Goal: Task Accomplishment & Management: Complete application form

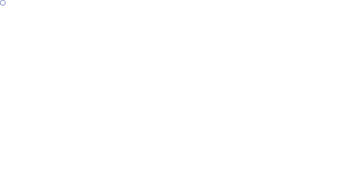
click at [11, 45] on div at bounding box center [178, 86] width 356 height 173
click at [188, 110] on div at bounding box center [178, 86] width 356 height 173
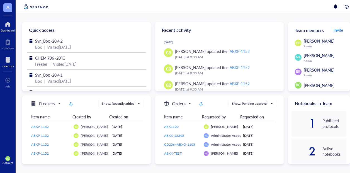
click at [8, 62] on div at bounding box center [8, 59] width 12 height 9
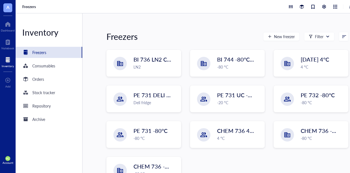
scroll to position [67, 0]
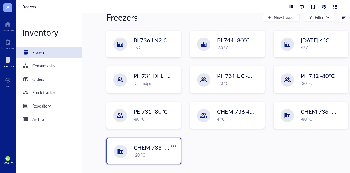
click at [153, 145] on span "CHEM 736 -20°C" at bounding box center [156, 147] width 44 height 8
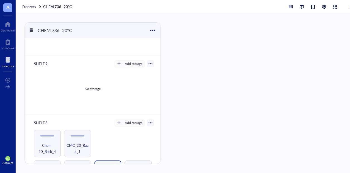
scroll to position [123, 0]
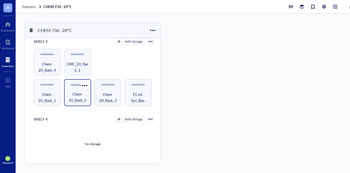
click at [76, 99] on span "Chem 20_Rack_2" at bounding box center [77, 97] width 21 height 12
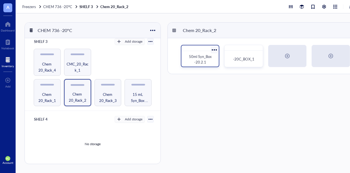
click at [209, 60] on div "50ml Syn_Box -20.2.1" at bounding box center [200, 59] width 28 height 11
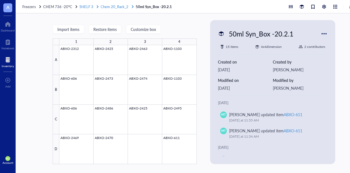
click at [115, 7] on span "Chem 20_Rack_2" at bounding box center [114, 6] width 28 height 5
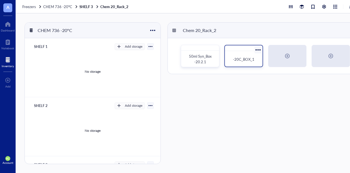
click at [258, 57] on div "-20C_BOX_1" at bounding box center [243, 59] width 33 height 12
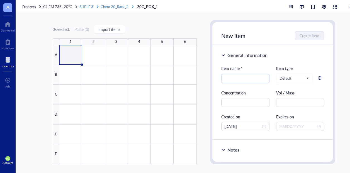
click at [110, 7] on span "Chem 20_Rack_2" at bounding box center [114, 6] width 28 height 5
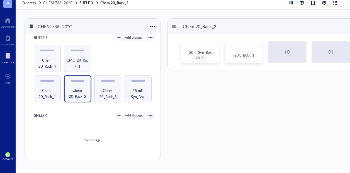
scroll to position [99, 0]
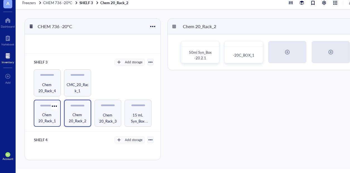
click at [42, 115] on span "Chem 20_Rack_1" at bounding box center [46, 118] width 21 height 12
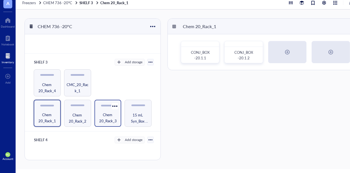
click at [111, 114] on span "Chem 20_Rack_3" at bounding box center [107, 118] width 21 height 12
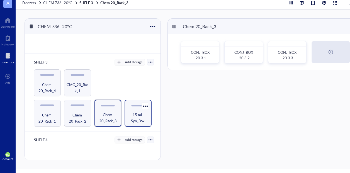
click at [128, 117] on span "15 mL Syn_Box -20.4.1" at bounding box center [137, 118] width 21 height 12
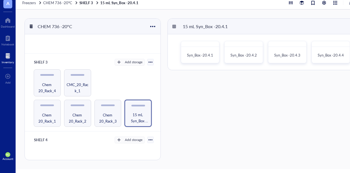
click at [335, 63] on div "Syn_Box -20.4.1 Syn_Box -20.4.2 Syn_Box -20.4.3 Syn_Box -20.4.4" at bounding box center [265, 52] width 195 height 36
click at [328, 57] on span "Syn_Box -20.4.4" at bounding box center [330, 55] width 26 height 5
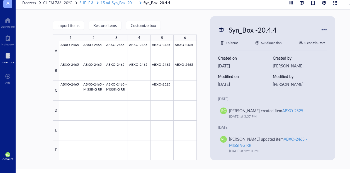
click at [125, 5] on span "15 mL Syn_Box -20.4.1" at bounding box center [118, 2] width 37 height 5
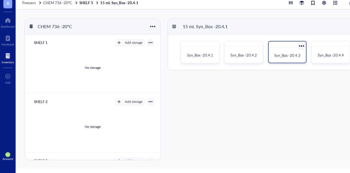
click at [280, 49] on div "Syn_Box -20.4.3" at bounding box center [287, 55] width 33 height 12
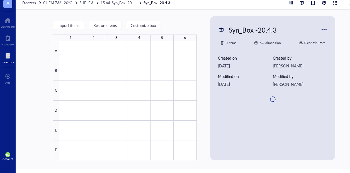
type textarea "Keep everyone on the same page…"
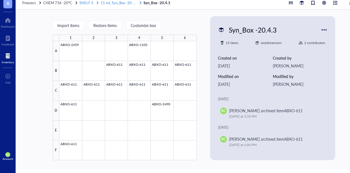
click at [120, 3] on span "15 mL Syn_Box -20.4.1" at bounding box center [118, 2] width 37 height 5
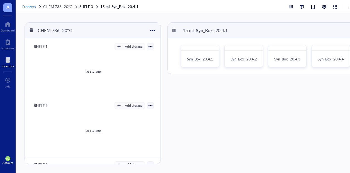
click at [26, 6] on span "Freezers" at bounding box center [29, 6] width 14 height 5
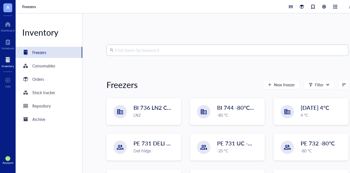
click at [131, 50] on input "search" at bounding box center [230, 50] width 230 height 11
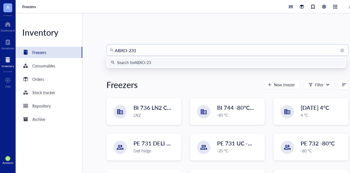
type input "ABXO-2313"
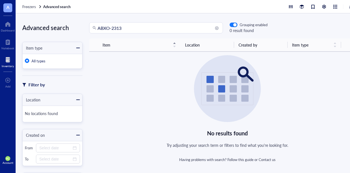
click at [112, 29] on input "ABXO-2313" at bounding box center [158, 28] width 122 height 11
click at [113, 29] on input "2313" at bounding box center [158, 28] width 122 height 11
type input "2"
type input "8592"
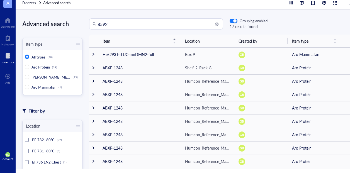
click at [7, 58] on div at bounding box center [8, 55] width 12 height 9
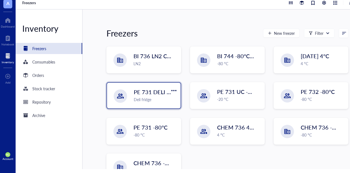
scroll to position [56, 0]
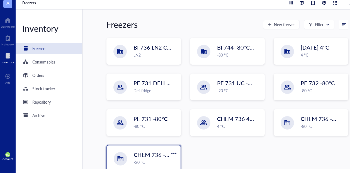
click at [155, 157] on span "CHEM 736 -20°C" at bounding box center [156, 155] width 44 height 8
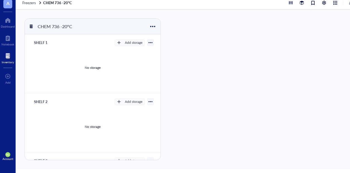
scroll to position [92, 0]
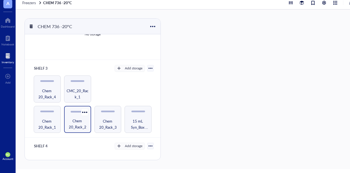
click at [82, 126] on span "Chem 20_Rack_2" at bounding box center [77, 124] width 21 height 12
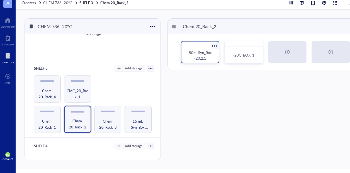
click at [208, 53] on span "50ml Syn_Box -20.2.1" at bounding box center [200, 55] width 23 height 11
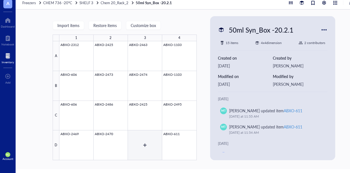
click at [147, 139] on div at bounding box center [127, 100] width 137 height 119
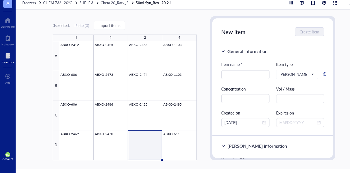
type textarea "Keep everyone on the same page…"
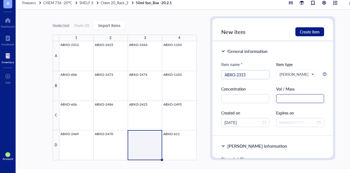
type input "ABXO-2313"
click at [285, 99] on input "text" at bounding box center [300, 98] width 48 height 9
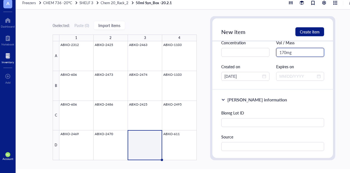
scroll to position [46, 0]
type input "170mg"
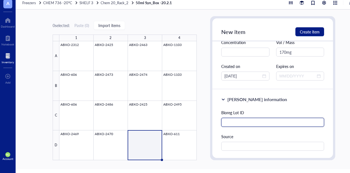
click at [230, 123] on input "text" at bounding box center [272, 122] width 103 height 9
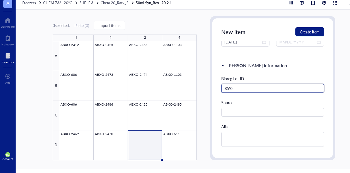
scroll to position [81, 0]
type input "8592"
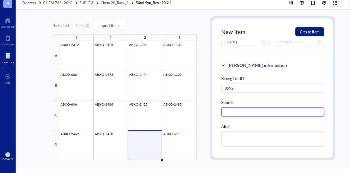
click at [234, 112] on input "text" at bounding box center [272, 111] width 103 height 9
type input "Aro"
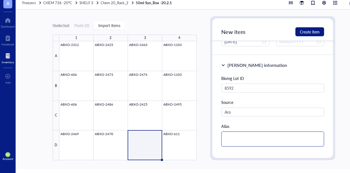
click at [232, 131] on textarea at bounding box center [272, 138] width 103 height 15
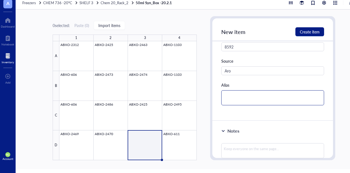
scroll to position [125, 0]
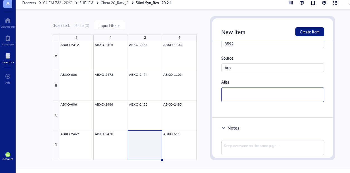
type textarea "i"
type textarea "I"
type textarea "IF"
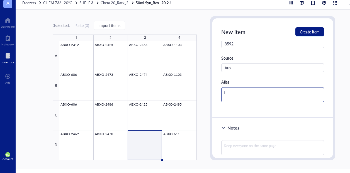
type textarea "IF"
type textarea "IFI"
type textarea "IFIH"
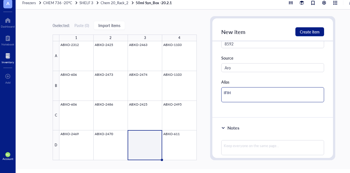
type textarea "IFIH!"
type textarea "IFIH"
type textarea "IFIH1"
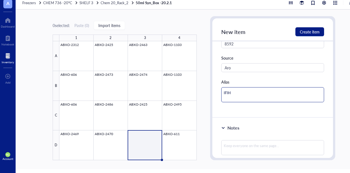
type textarea "IFIH1"
type textarea "IFIH1 M"
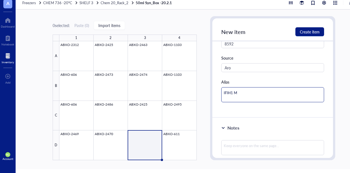
type textarea "IFIH1 Mu"
type textarea "IFIH1 Mur"
type textarea "IFIH1 Muri"
type textarea "IFIH1 Murin"
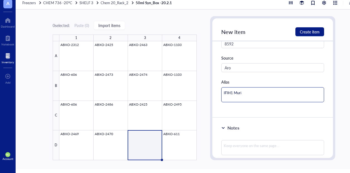
type textarea "IFIH1 Murin"
type textarea "IFIH1 Murine"
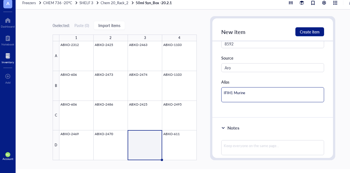
type textarea "IFIH1 Murine p"
type textarea "IFIH1 Murine"
type textarea "IFIH1 Murine p"
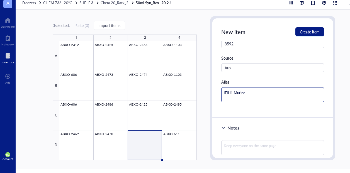
type textarea "IFIH1 Murine p"
type textarea "IFIH1 Murine pP"
type textarea "IFIH1 Murine p"
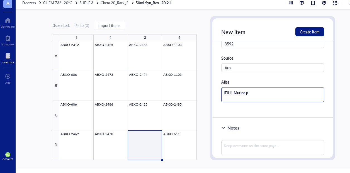
type textarea "IFIH1 Murine"
type textarea "IFIH1 Murine P"
type textarea "IFIH1 Murine Po"
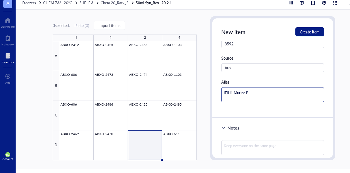
type textarea "IFIH1 Murine Po"
type textarea "IFIH1 Murine Pot"
type textarea "IFIH1 Murine Pote"
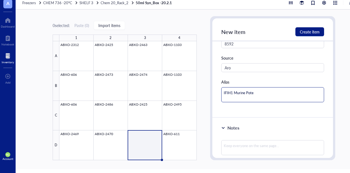
type textarea "IFIH1 Murine Poten"
type textarea "IFIH1 Murine Potent"
type textarea "IFIH1 Murine Potenti"
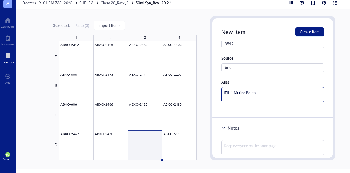
type textarea "IFIH1 Murine Potenti"
type textarea "IFIH1 Murine Potentia"
type textarea "IFIH1 Murine Potential"
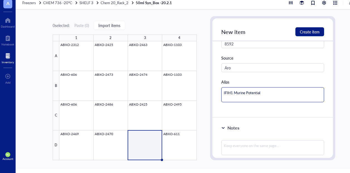
type textarea "IFIH1 Murine Potential"
type textarea "IFIH1 Murine Potential L"
type textarea "IFIH1 Murine Potential Le"
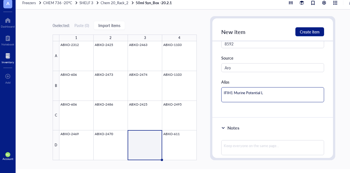
type textarea "IFIH1 Murine Potential Le"
type textarea "IFIH1 Murine Potential Lea"
type textarea "IFIH1 Murine Potential Lead"
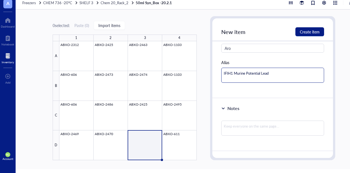
scroll to position [160, 0]
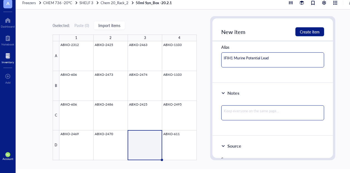
type textarea "IFIH1 Murine Potential Lead"
click at [249, 107] on textarea at bounding box center [272, 112] width 103 height 15
type textarea "9"
type textarea "9/"
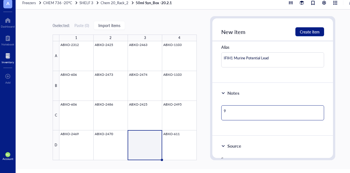
type textarea "9/"
type textarea "9/1"
type textarea "9/16"
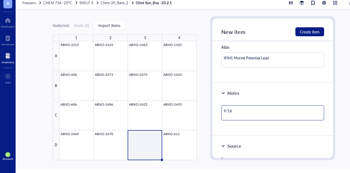
type textarea "9/16/"
type textarea "9/16/2"
type textarea "9/16/20"
type textarea "9/16/202"
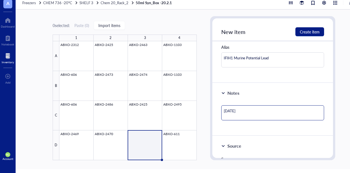
type textarea "9/16/202"
type textarea "9/16/2025"
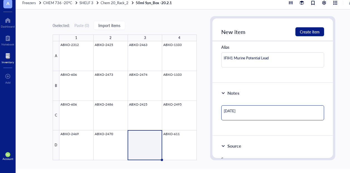
type textarea "9/16/2025 -"
type textarea "9/16/2025 - 1"
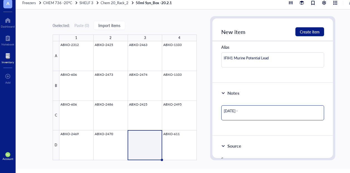
type textarea "9/16/2025 - 1"
type textarea "9/16/2025 - 16"
type textarea "9/16/2025 - 160"
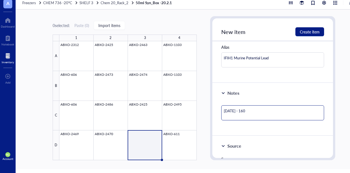
type textarea "9/16/2025 - 16"
type textarea "9/16/2025 - 1"
type textarea "9/16/2025 - 17"
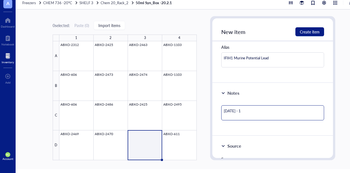
type textarea "9/16/2025 - 17"
type textarea "9/16/2025 - 170"
type textarea "9/16/2025 - 170m"
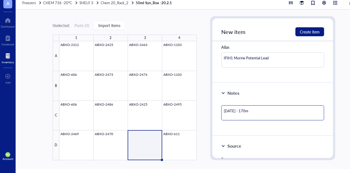
type textarea "9/16/2025 - 170mg"
type textarea "9/16/2025 - 170mg a"
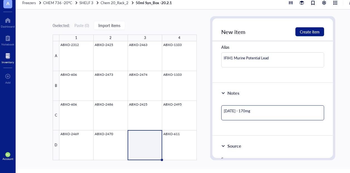
type textarea "9/16/2025 - 170mg a"
type textarea "9/16/2025 - 170mg ad"
type textarea "9/16/2025 - 170mg add"
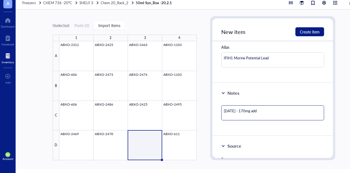
type textarea "9/16/2025 - 170mg adde"
type textarea "9/16/2025 - 170mg added"
type textarea "9/16/2025 - 170mg added t"
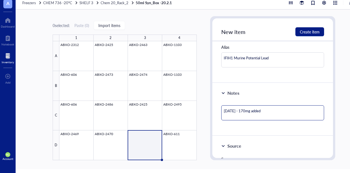
type textarea "9/16/2025 - 170mg added t"
type textarea "9/16/2025 - 170mg added to"
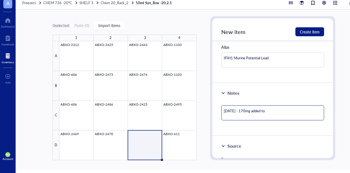
type textarea "9/16/2025 - 170mg added to i"
type textarea "9/16/2025 - 170mg added to in"
type textarea "9/16/2025 - 170mg added to inv"
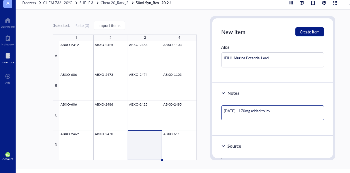
type textarea "9/16/2025 - 170mg added to inve"
type textarea "9/16/2025 - 170mg added to inven"
type textarea "9/16/2025 - 170mg added to invent"
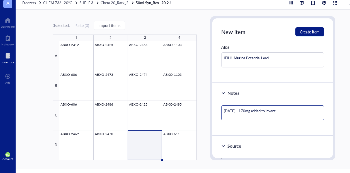
type textarea "9/16/2025 - 170mg added to invento"
type textarea "9/16/2025 - 170mg added to inventor"
type textarea "9/16/2025 - 170mg added to inventory"
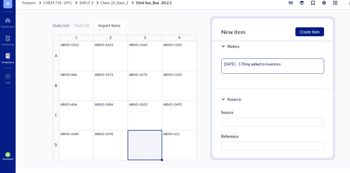
scroll to position [207, 0]
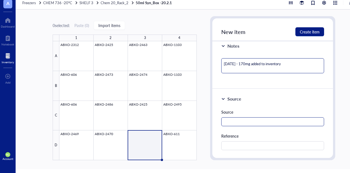
type textarea "9/16/2025 - 170mg added to inventory"
click at [245, 117] on input "text" at bounding box center [272, 121] width 103 height 9
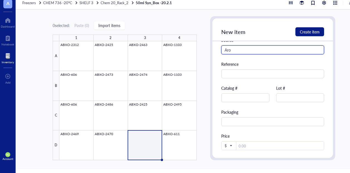
scroll to position [283, 0]
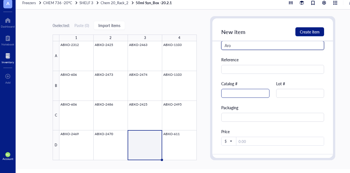
type input "Aro"
click at [241, 93] on input "text" at bounding box center [245, 93] width 48 height 9
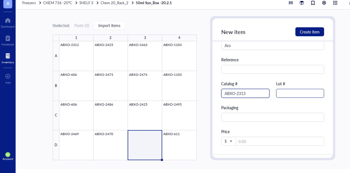
type input "ABXO-2313"
click at [284, 95] on input "text" at bounding box center [300, 93] width 48 height 9
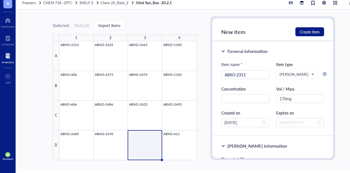
scroll to position [0, 0]
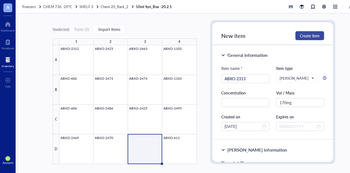
type input "8592"
click at [306, 35] on span "Create item" at bounding box center [310, 35] width 20 height 4
type textarea "Keep everyone on the same page…"
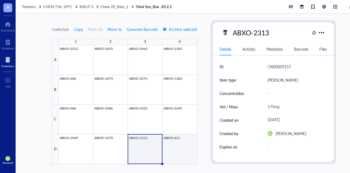
click at [182, 138] on div at bounding box center [127, 104] width 138 height 119
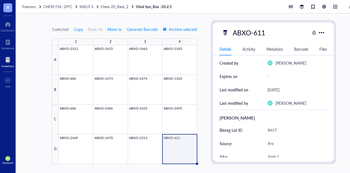
scroll to position [71, 0]
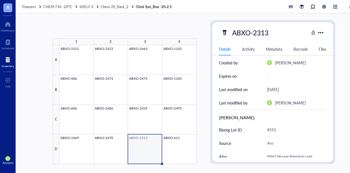
click at [148, 143] on div at bounding box center [127, 104] width 137 height 119
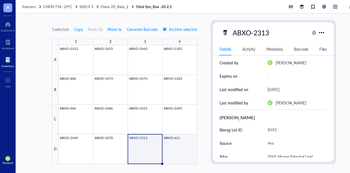
click at [170, 146] on div at bounding box center [127, 104] width 138 height 119
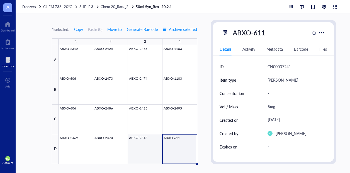
click at [150, 144] on div at bounding box center [127, 104] width 138 height 119
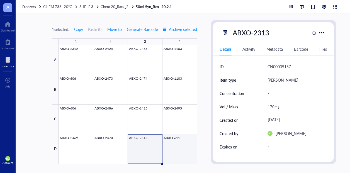
click at [179, 142] on div at bounding box center [127, 104] width 138 height 119
type textarea "Keep everyone on the same page…"
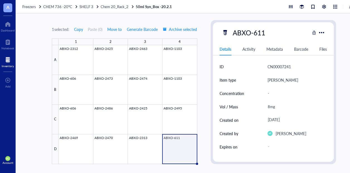
click at [204, 111] on div "1 selected: Copy Paste ( 0 ) Move to Generate Barcode Archive selected 1 2 3 4 …" at bounding box center [194, 93] width 356 height 160
